Goal: Task Accomplishment & Management: Manage account settings

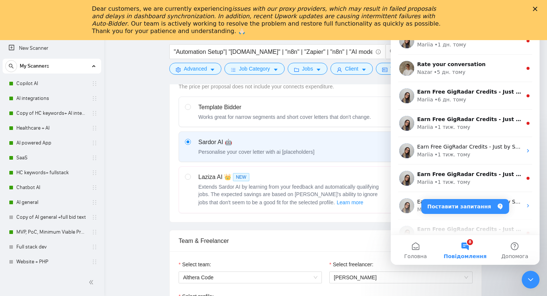
scroll to position [97, 0]
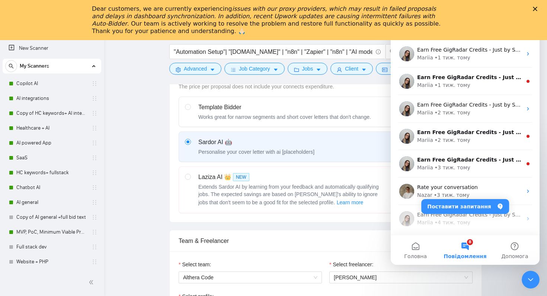
click at [533, 9] on icon "Закрити" at bounding box center [535, 9] width 4 height 4
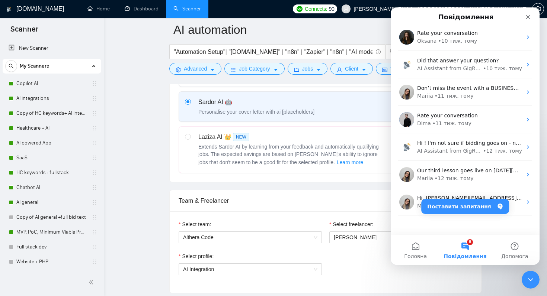
scroll to position [400, 0]
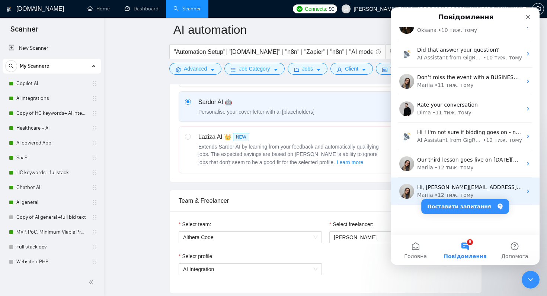
click at [425, 195] on div "Mariia" at bounding box center [425, 196] width 16 height 8
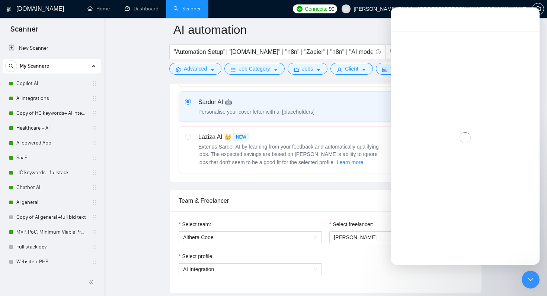
scroll to position [370, 0]
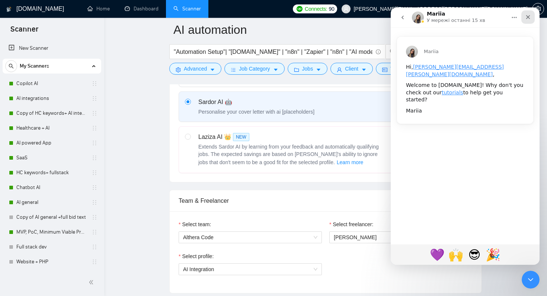
click at [529, 18] on icon "Закрити" at bounding box center [528, 17] width 4 height 4
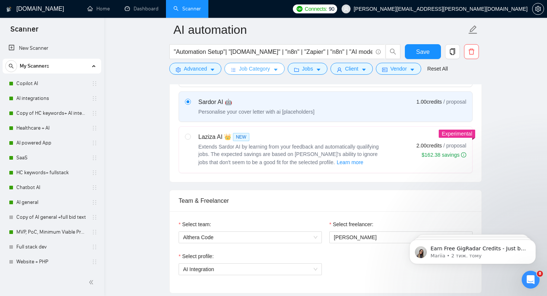
scroll to position [0, 0]
click at [101, 6] on link "Home" at bounding box center [98, 9] width 22 height 6
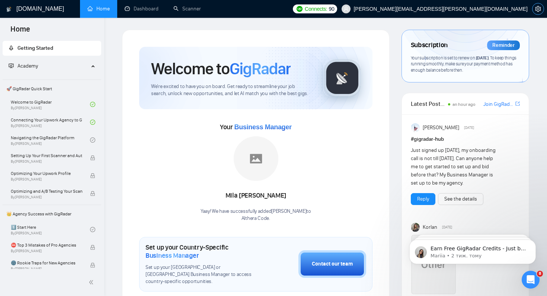
click at [535, 12] on button "button" at bounding box center [538, 9] width 12 height 12
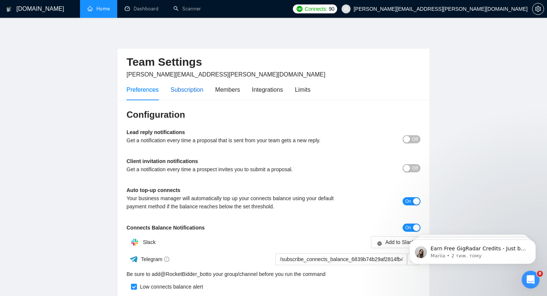
click at [195, 93] on div "Subscription" at bounding box center [186, 89] width 33 height 9
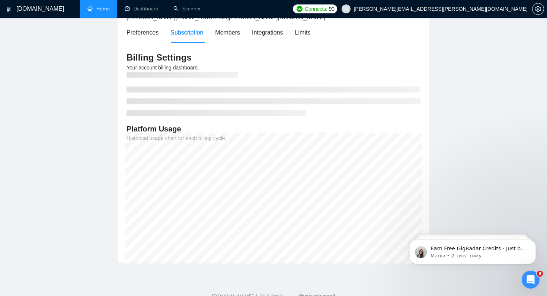
scroll to position [81, 0]
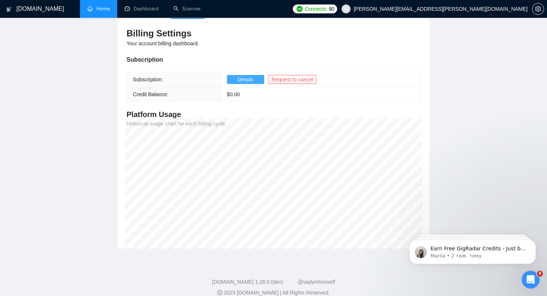
click at [251, 80] on span "Details" at bounding box center [245, 79] width 16 height 8
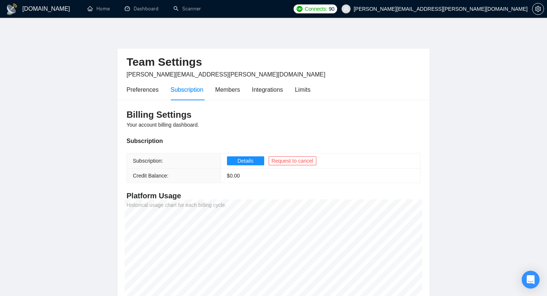
scroll to position [81, 0]
